Goal: Browse casually: Explore the website without a specific task or goal

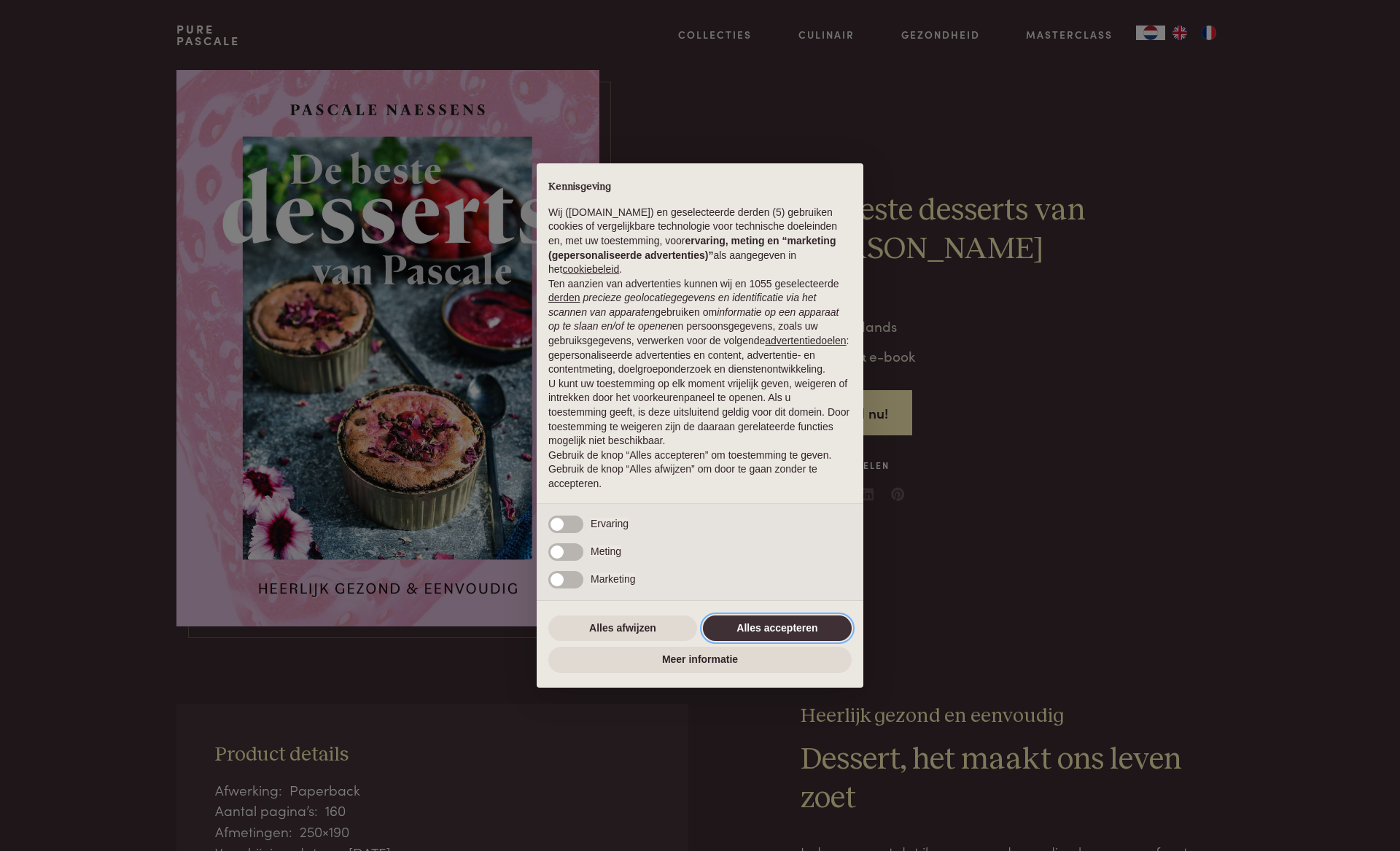
click at [768, 621] on button "Alles accepteren" at bounding box center [777, 628] width 149 height 26
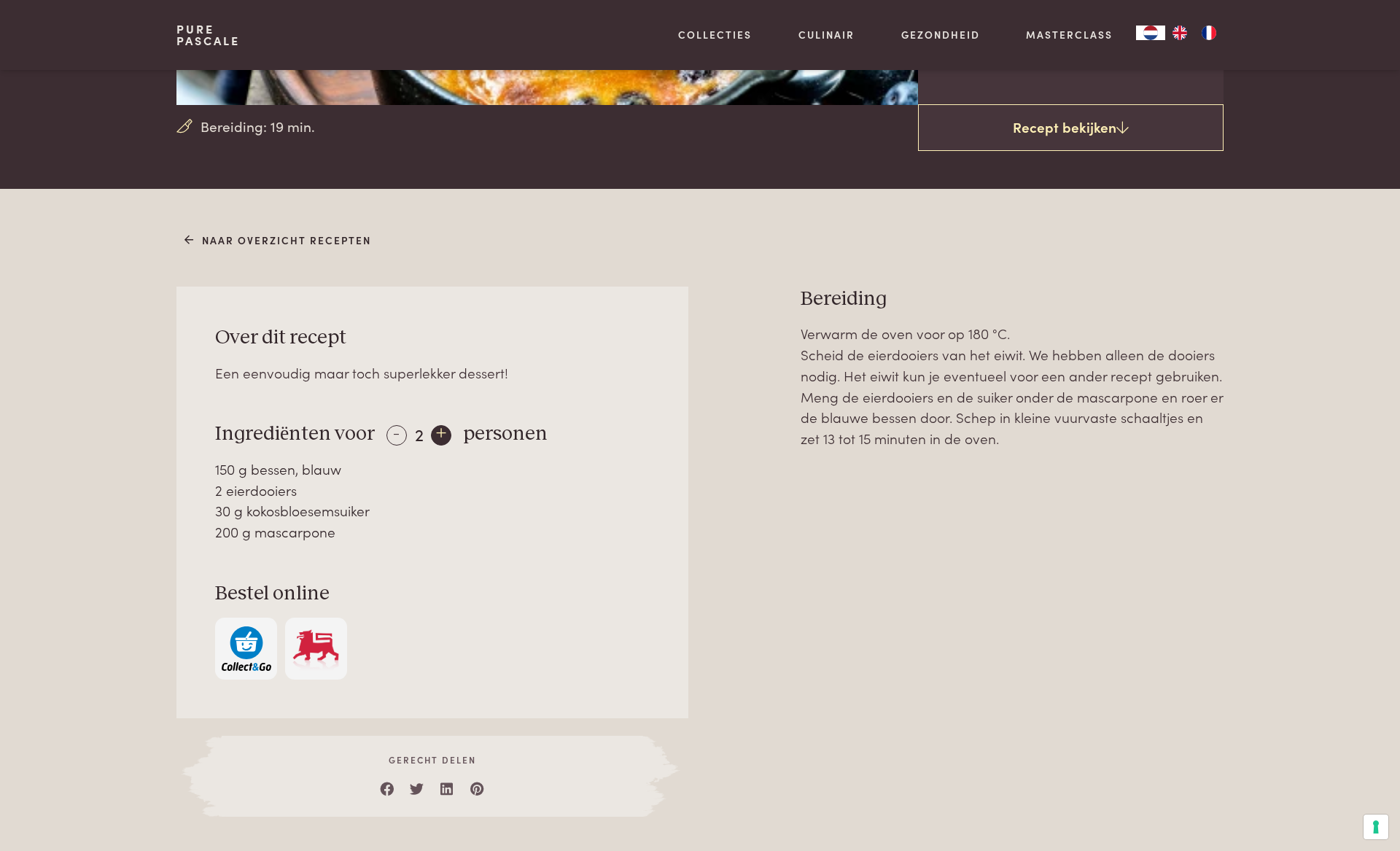
click at [440, 434] on div "+" at bounding box center [440, 435] width 20 height 20
click at [440, 434] on div "+" at bounding box center [441, 435] width 20 height 20
click at [440, 434] on div "+" at bounding box center [442, 435] width 20 height 20
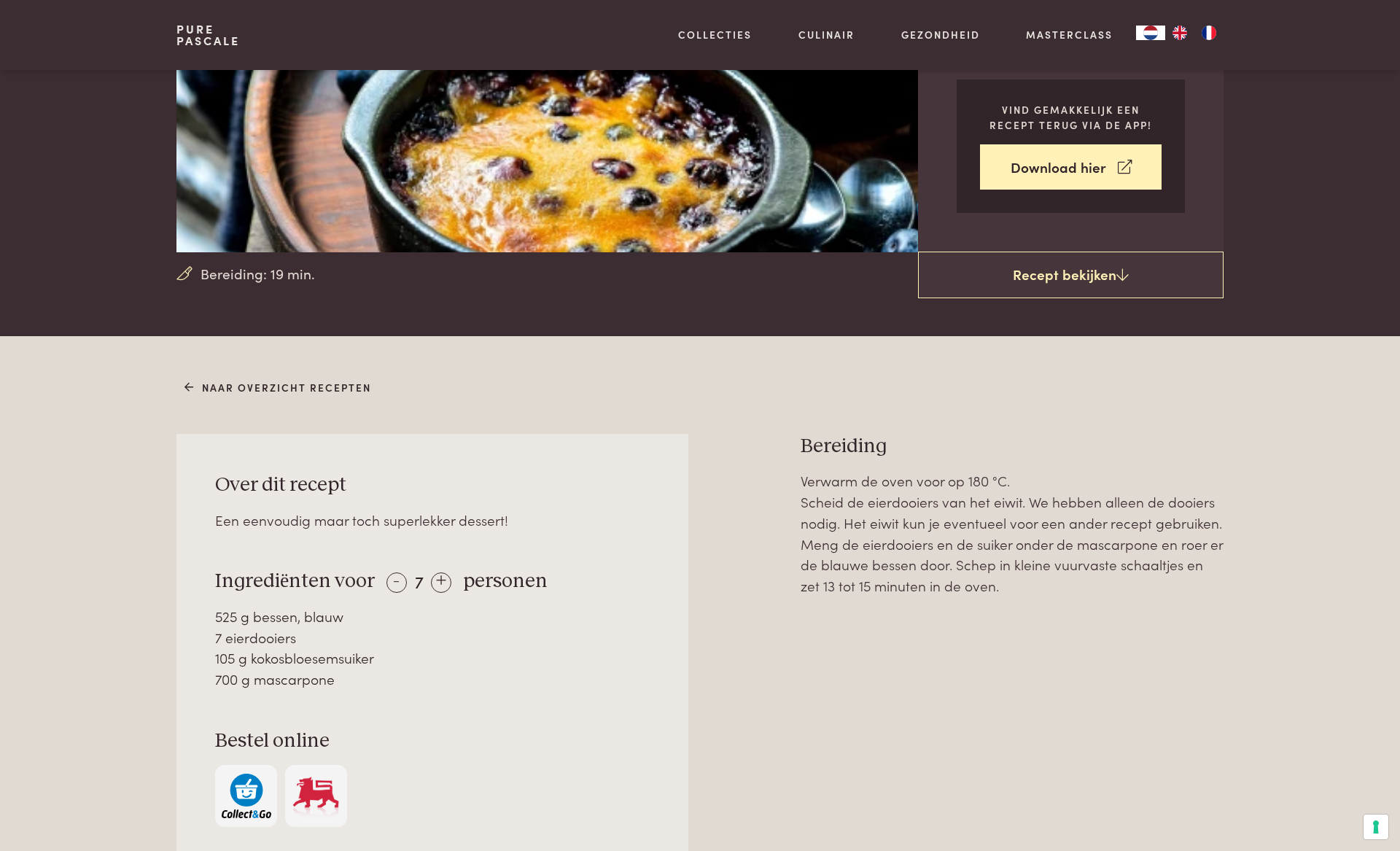
scroll to position [288, 0]
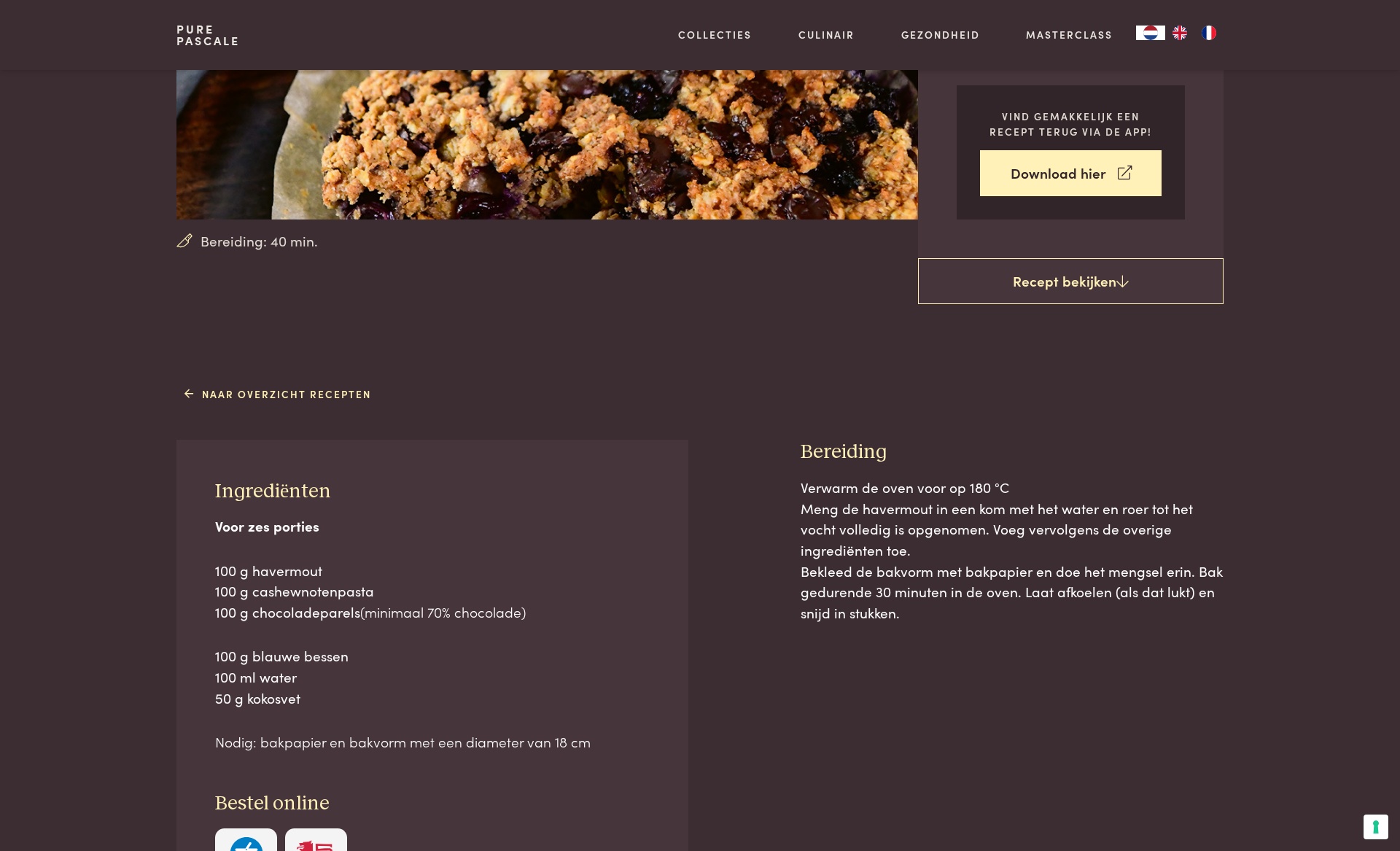
scroll to position [333, 0]
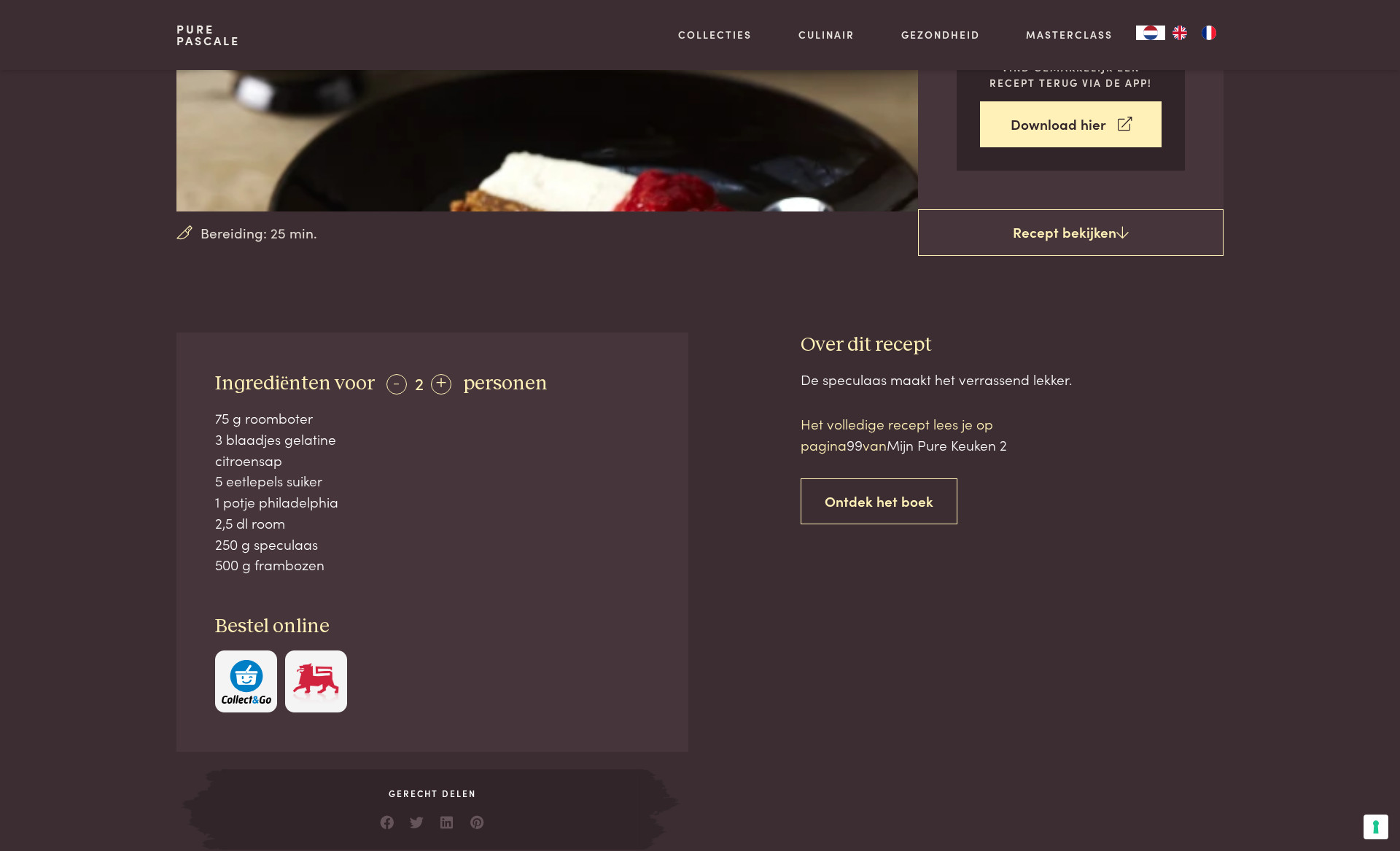
scroll to position [327, 0]
